Goal: Obtain resource: Download file/media

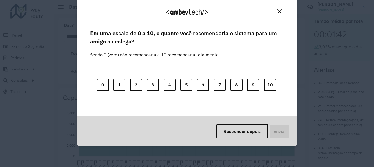
click at [277, 12] on img "Close" at bounding box center [279, 11] width 4 height 4
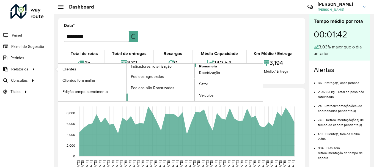
click at [213, 66] on span "Romaneio" at bounding box center [208, 66] width 18 height 6
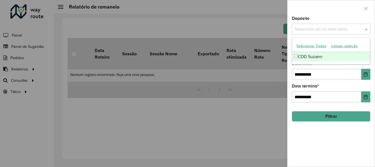
click at [311, 29] on input "text" at bounding box center [328, 29] width 70 height 7
click at [281, 66] on div at bounding box center [187, 83] width 375 height 167
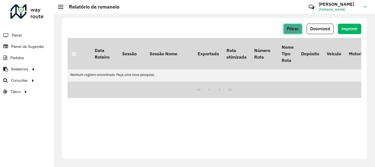
click at [293, 27] on span "Filtrar" at bounding box center [293, 28] width 12 height 5
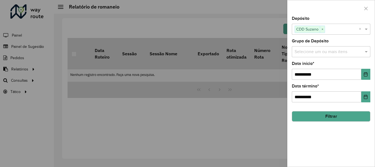
click at [325, 52] on input "text" at bounding box center [328, 52] width 70 height 7
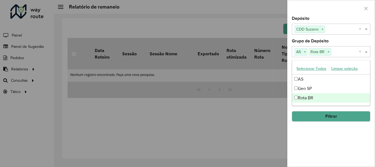
click at [326, 126] on div "**********" at bounding box center [331, 91] width 87 height 150
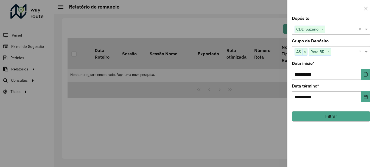
click at [333, 116] on button "Filtrar" at bounding box center [331, 116] width 79 height 10
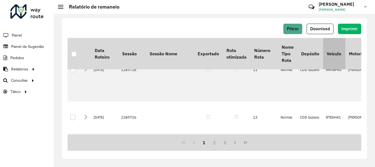
scroll to position [357, 0]
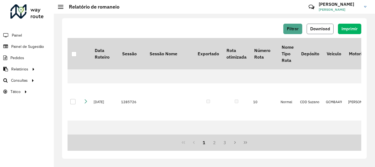
click at [323, 29] on span "Download" at bounding box center [321, 28] width 20 height 5
